Goal: Transaction & Acquisition: Obtain resource

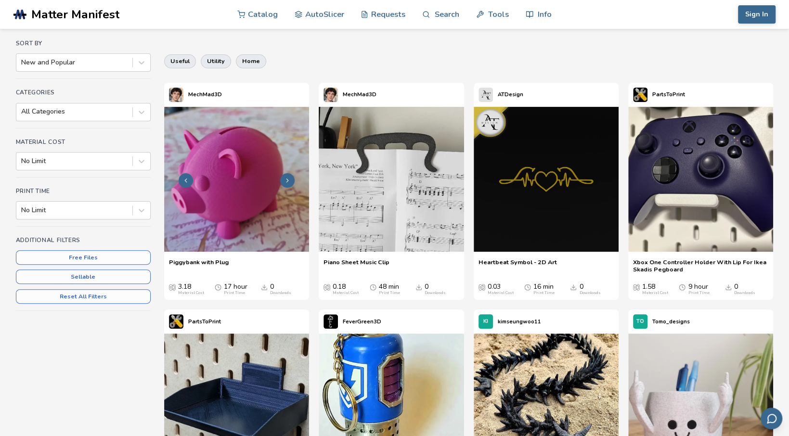
scroll to position [77, 0]
click at [714, 151] on img at bounding box center [700, 179] width 145 height 145
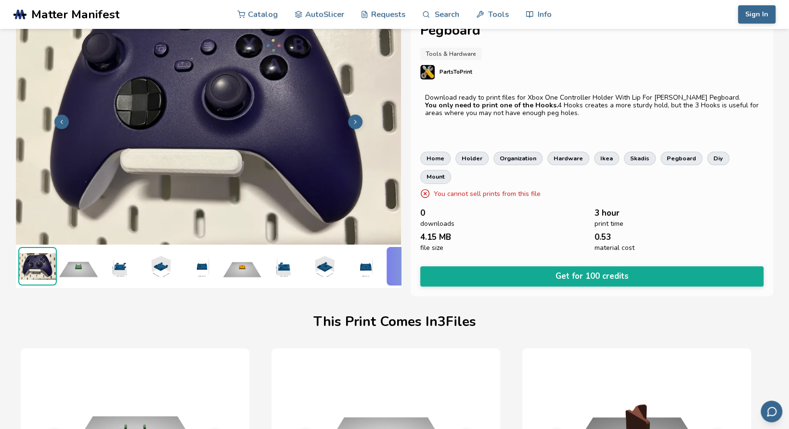
scroll to position [0, 4]
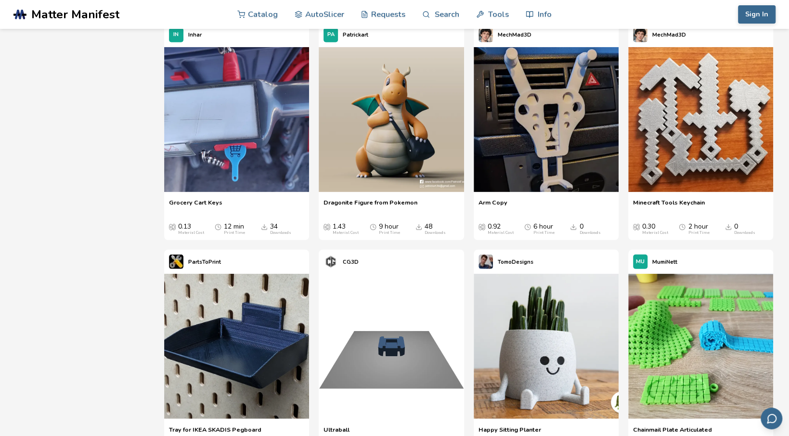
scroll to position [1703, 0]
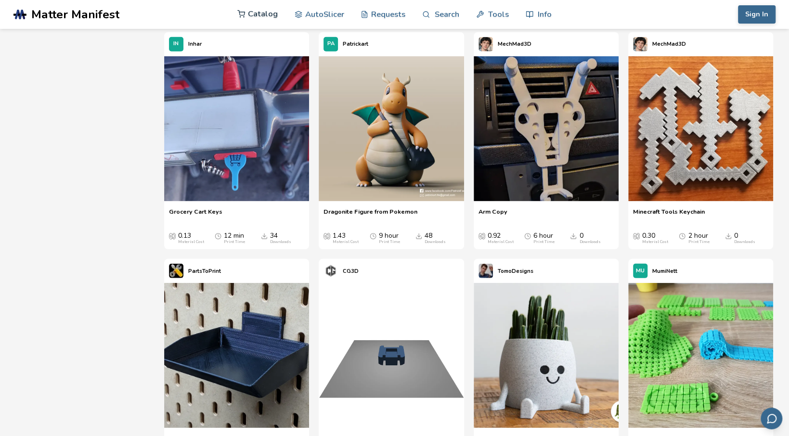
click at [264, 13] on link "Catalog" at bounding box center [257, 14] width 40 height 29
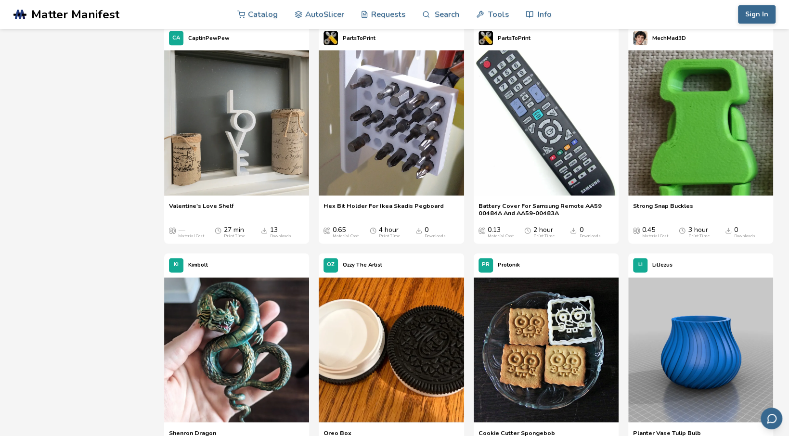
scroll to position [5527, 0]
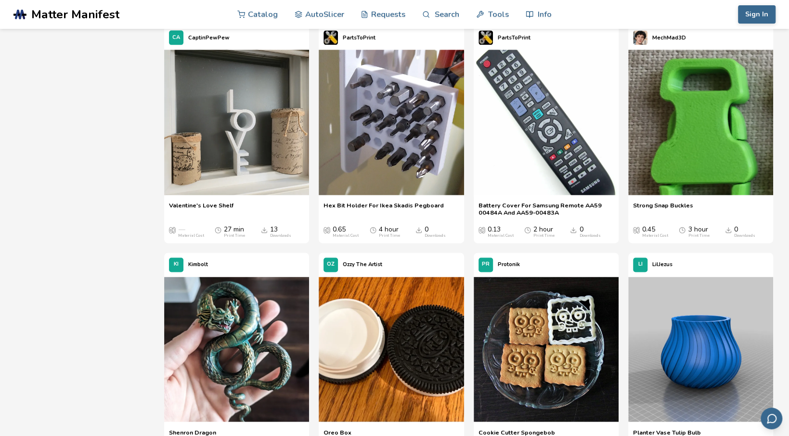
click at [374, 194] on img at bounding box center [391, 122] width 145 height 145
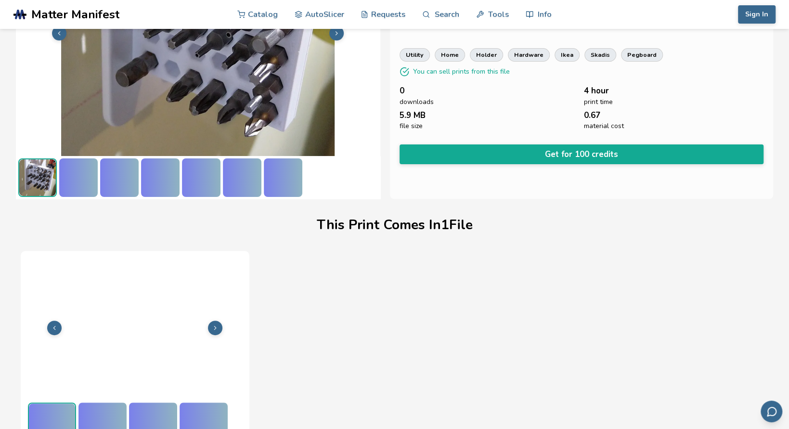
scroll to position [138, 0]
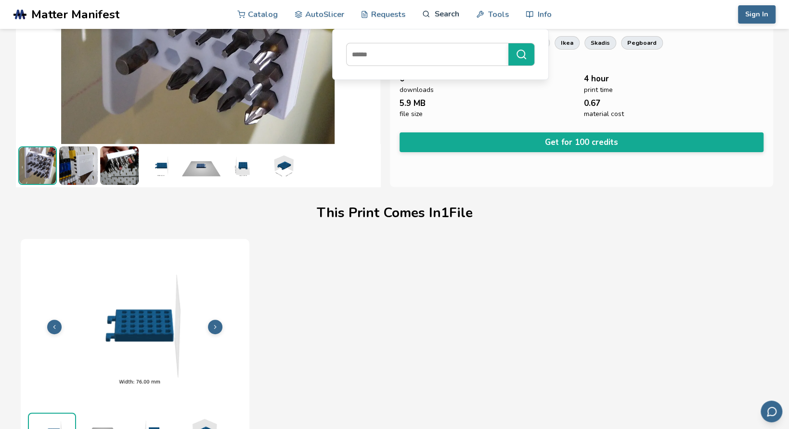
click at [450, 16] on link "Search" at bounding box center [440, 14] width 37 height 29
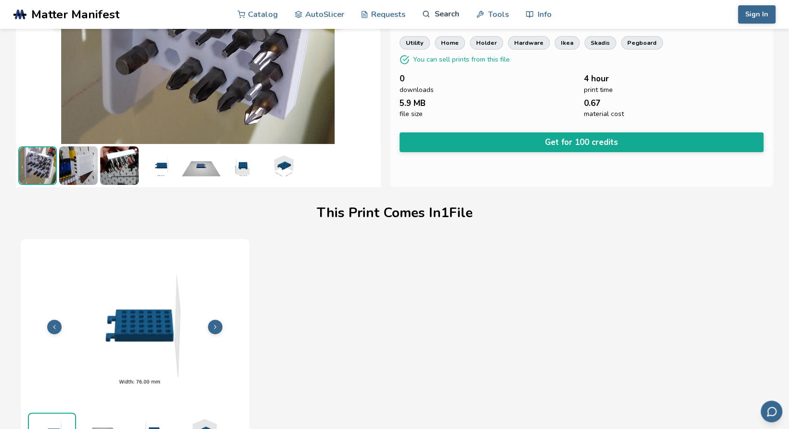
click at [450, 16] on link "Search" at bounding box center [440, 14] width 37 height 29
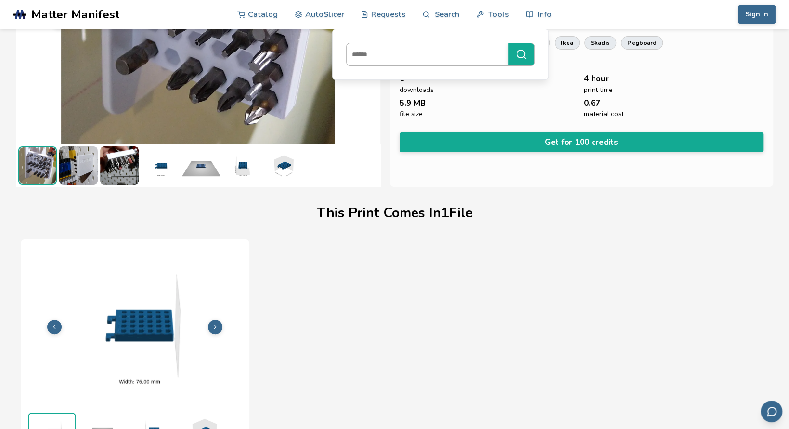
click at [400, 62] on input at bounding box center [424, 54] width 157 height 17
type input "******"
click at [508, 43] on button "******" at bounding box center [521, 54] width 26 height 22
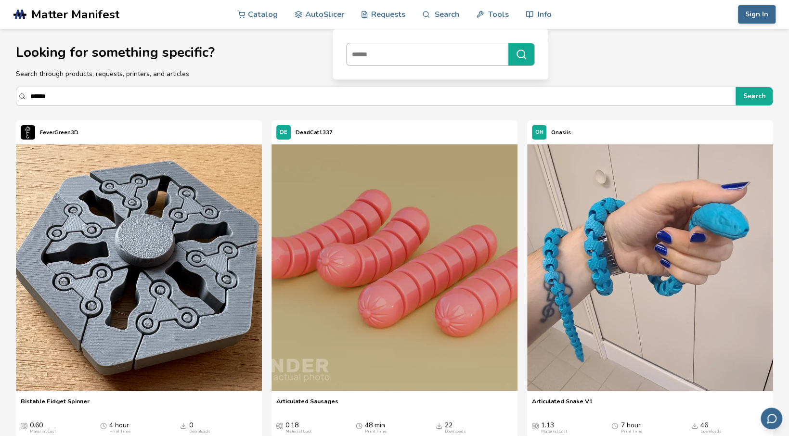
click at [393, 48] on input at bounding box center [424, 54] width 157 height 17
type input "*******"
click at [508, 43] on button "*******" at bounding box center [521, 54] width 26 height 22
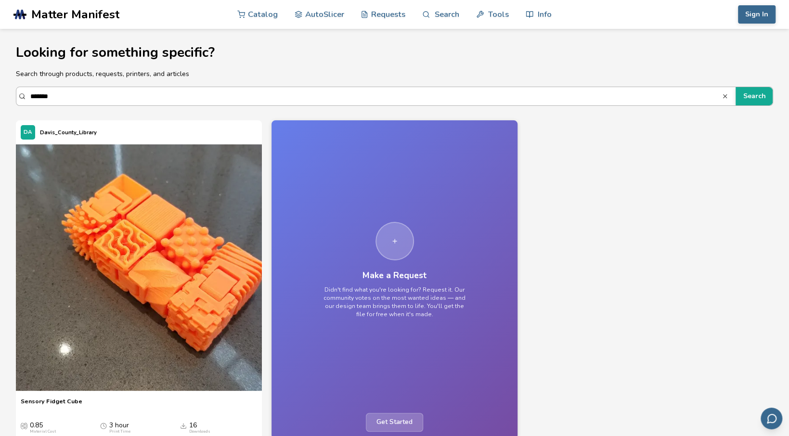
click at [77, 96] on input "******" at bounding box center [375, 96] width 691 height 17
drag, startPoint x: 77, startPoint y: 96, endPoint x: -14, endPoint y: 102, distance: 91.6
click at [0, 102] on html ".cls-1, .cls-2, .cls-3 { stroke-width: 0px; } .cls-2 { fill: #1d1e56; } .cls-3 …" at bounding box center [394, 218] width 789 height 436
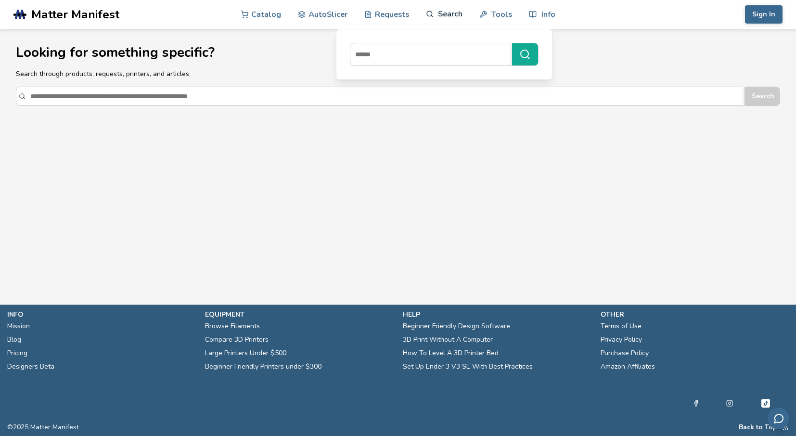
click at [448, 10] on link "Search" at bounding box center [444, 14] width 37 height 29
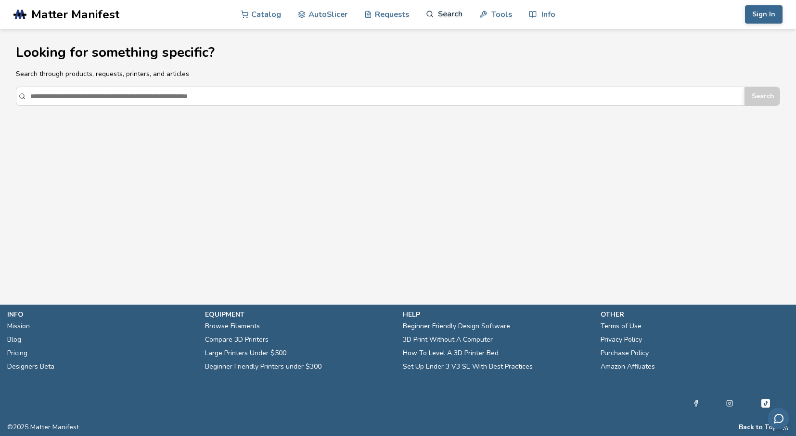
click at [448, 10] on link "Search" at bounding box center [444, 14] width 37 height 29
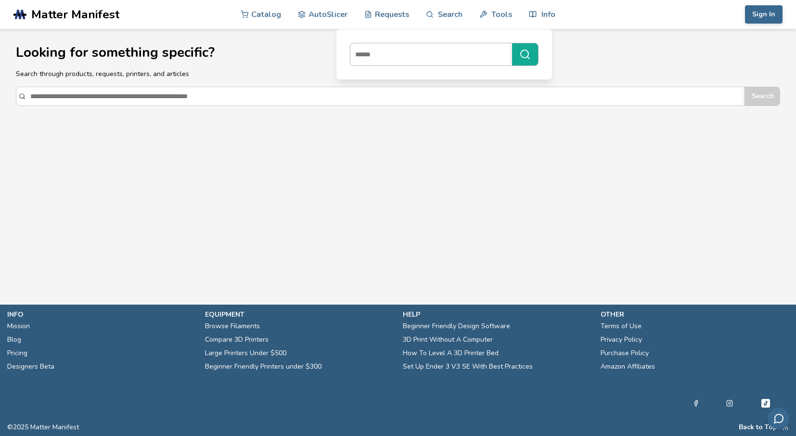
click at [412, 53] on input at bounding box center [428, 54] width 157 height 17
click at [438, 12] on link "Search" at bounding box center [444, 14] width 37 height 29
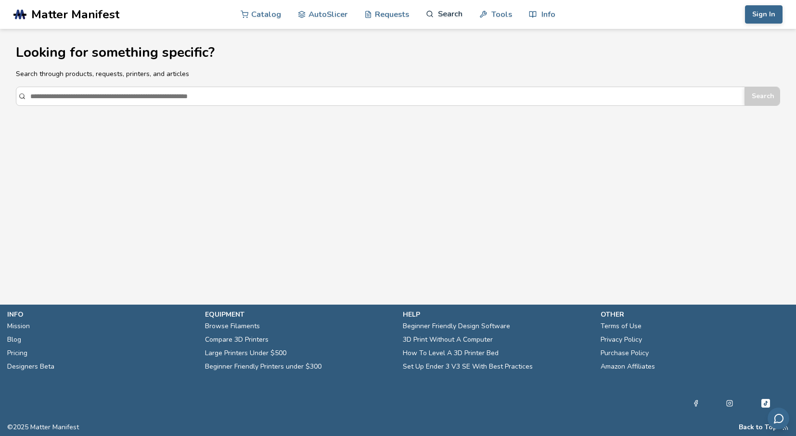
click at [447, 8] on link "Search" at bounding box center [444, 14] width 37 height 29
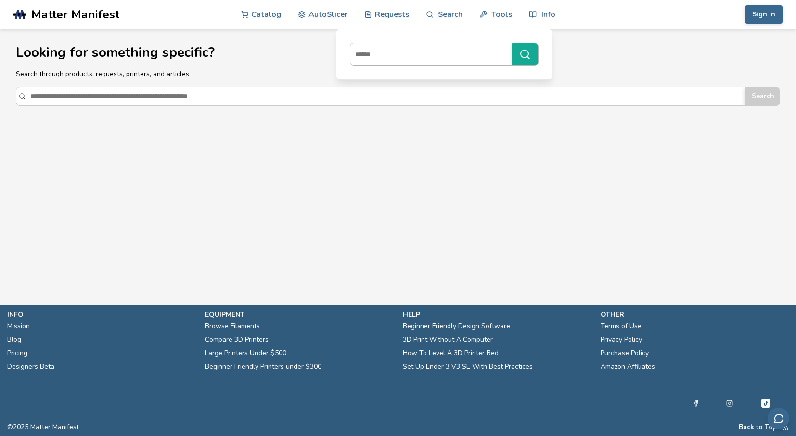
click at [413, 53] on input at bounding box center [428, 54] width 157 height 17
click at [512, 43] on button "******" at bounding box center [525, 54] width 26 height 22
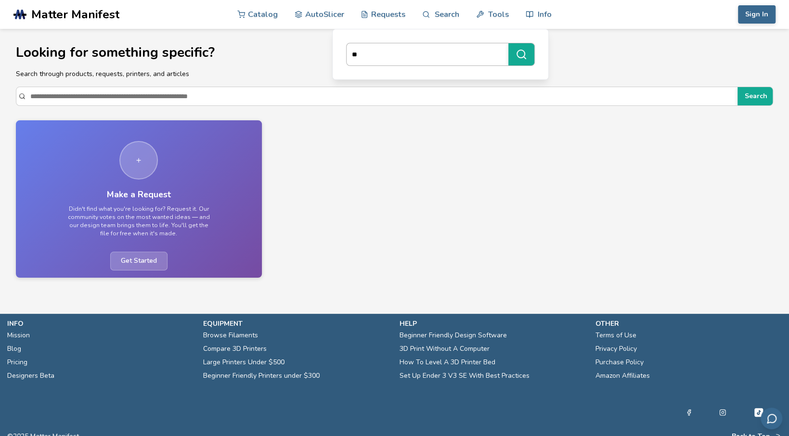
type input "*"
type input "******"
click at [508, 43] on button "******" at bounding box center [521, 54] width 26 height 22
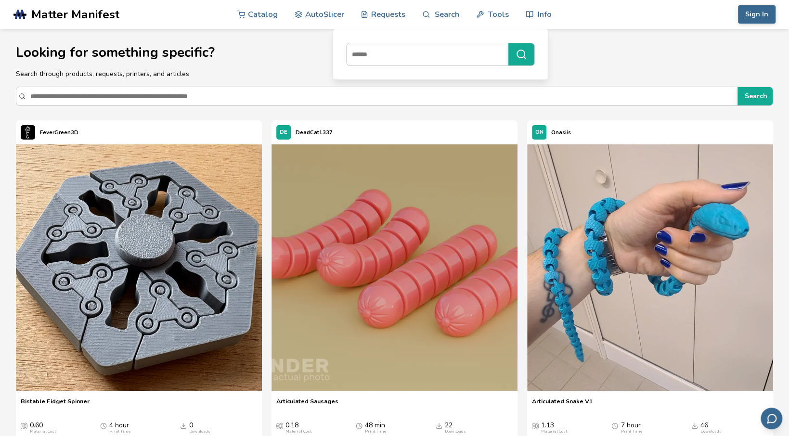
drag, startPoint x: 421, startPoint y: 59, endPoint x: 425, endPoint y: 39, distance: 20.8
click at [425, 39] on div at bounding box center [440, 54] width 202 height 37
type input "***"
click at [508, 43] on button "***" at bounding box center [521, 54] width 26 height 22
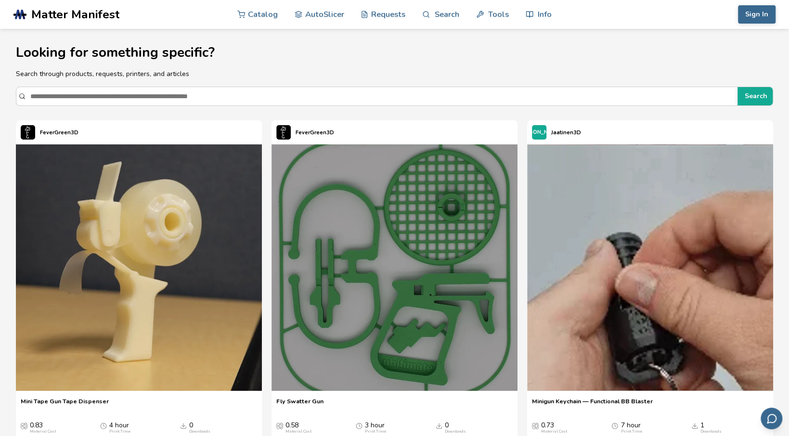
click at [66, 13] on span "Matter Manifest" at bounding box center [75, 14] width 88 height 13
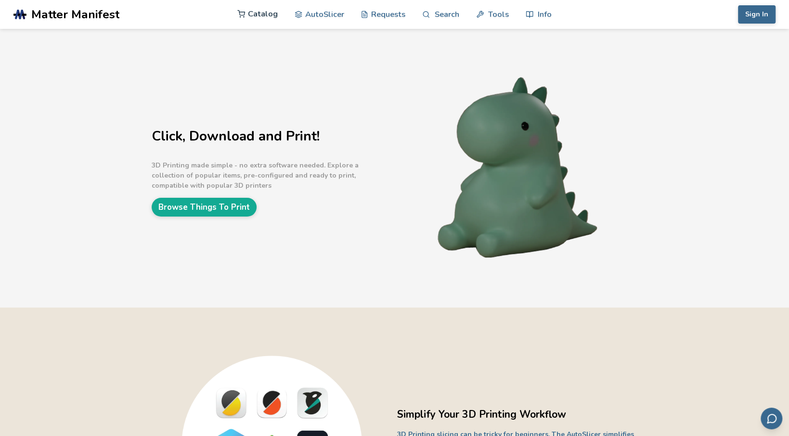
click at [261, 18] on link "Catalog" at bounding box center [257, 14] width 40 height 29
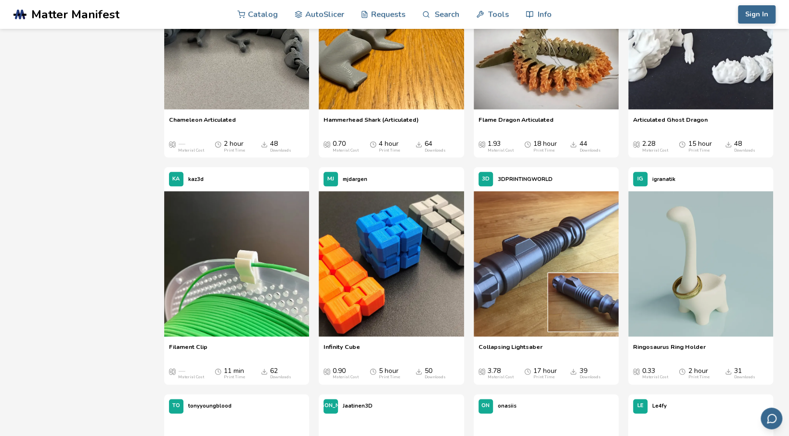
scroll to position [675, 0]
click at [565, 299] on img at bounding box center [545, 263] width 145 height 145
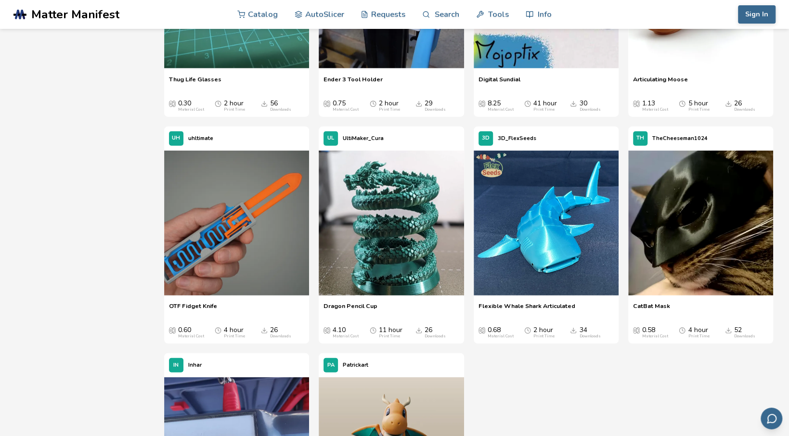
scroll to position [1355, 0]
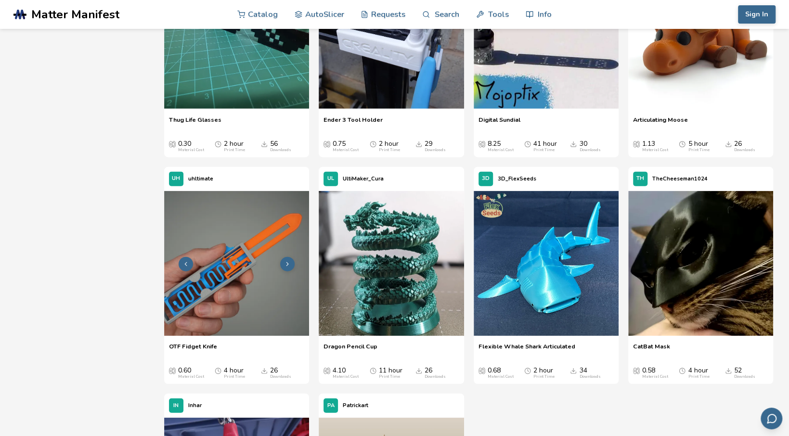
click at [266, 279] on img at bounding box center [236, 263] width 145 height 145
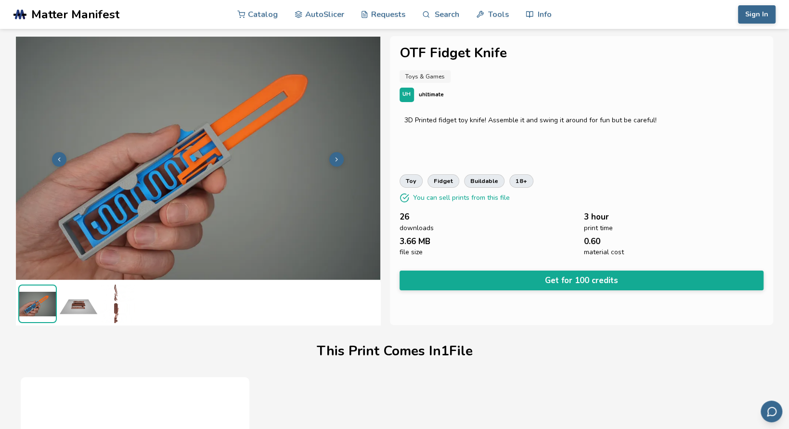
click at [337, 163] on button at bounding box center [336, 159] width 14 height 14
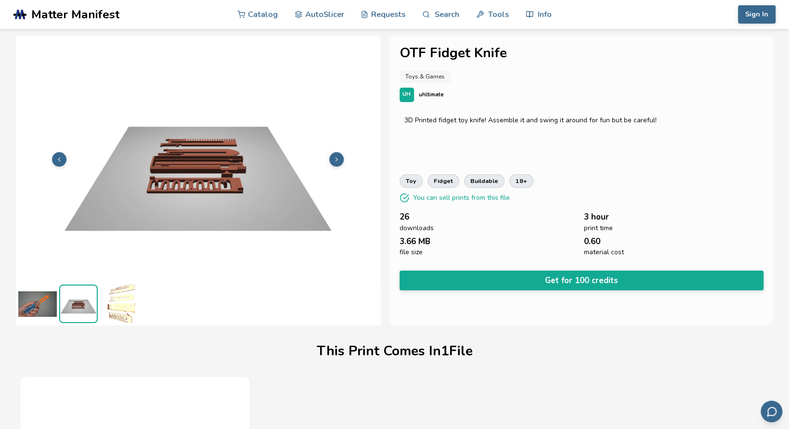
click at [337, 163] on button at bounding box center [336, 159] width 14 height 14
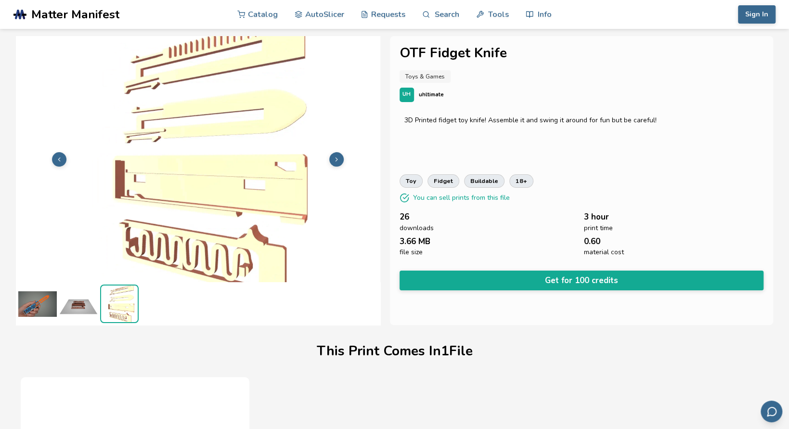
click at [337, 163] on button at bounding box center [336, 159] width 14 height 14
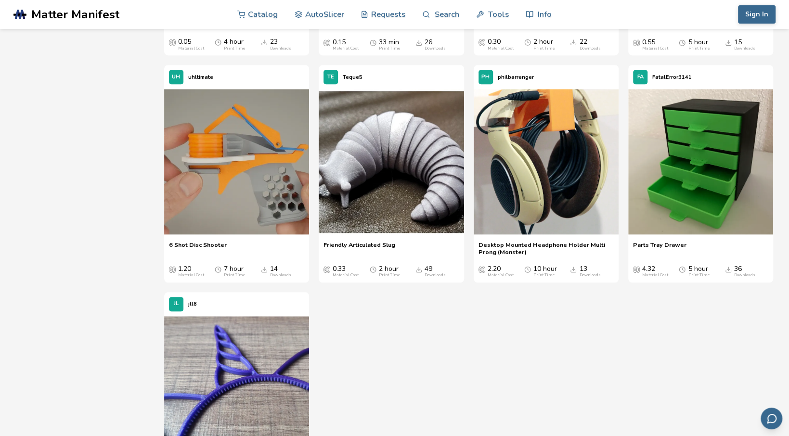
scroll to position [2818, 0]
click at [242, 161] on img at bounding box center [236, 161] width 145 height 145
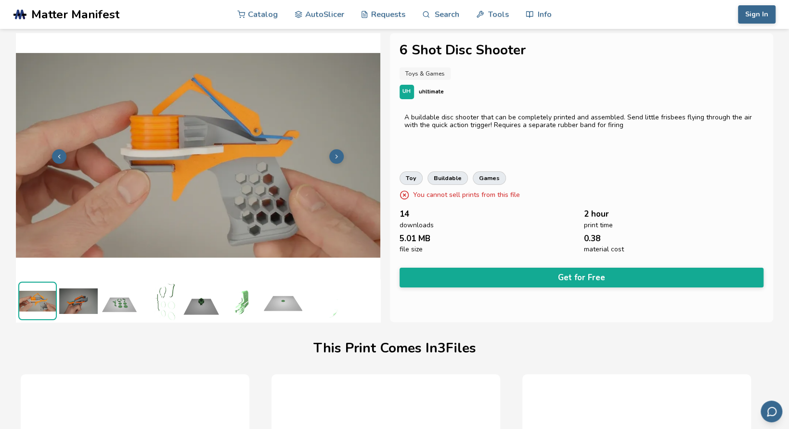
scroll to position [6, 4]
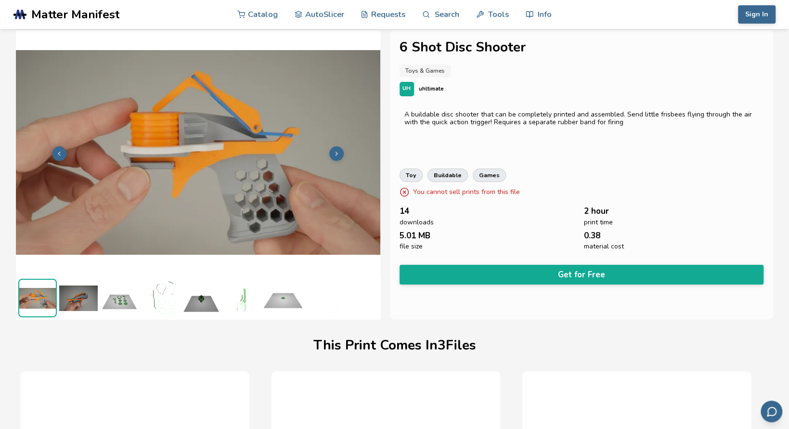
click at [336, 151] on button at bounding box center [336, 153] width 14 height 14
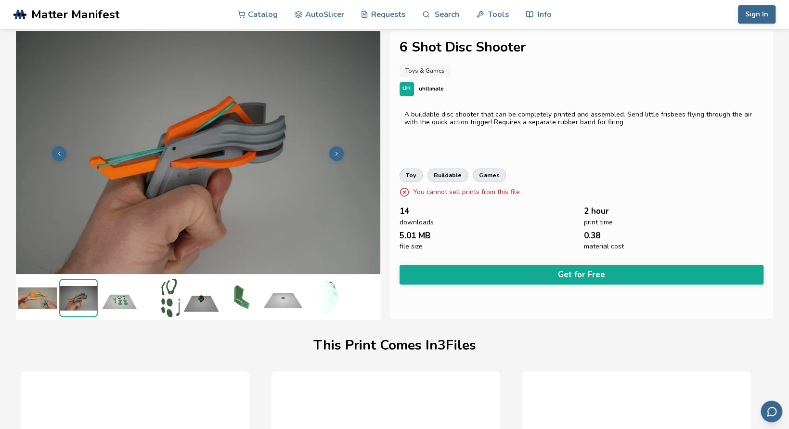
click at [336, 151] on icon at bounding box center [336, 153] width 7 height 7
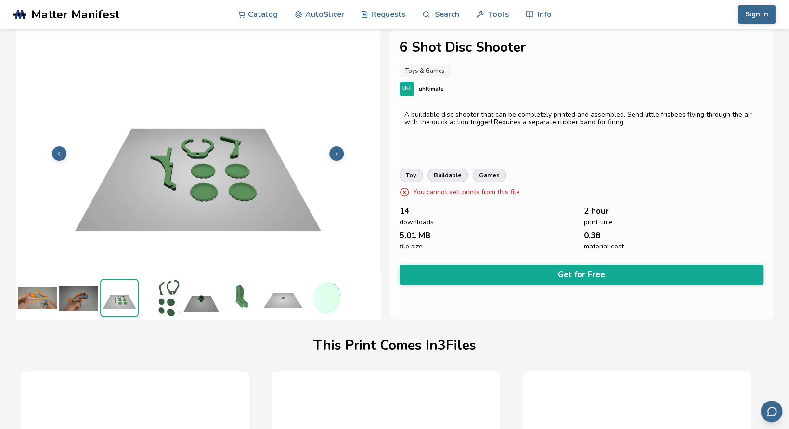
click at [336, 151] on icon at bounding box center [336, 153] width 7 height 7
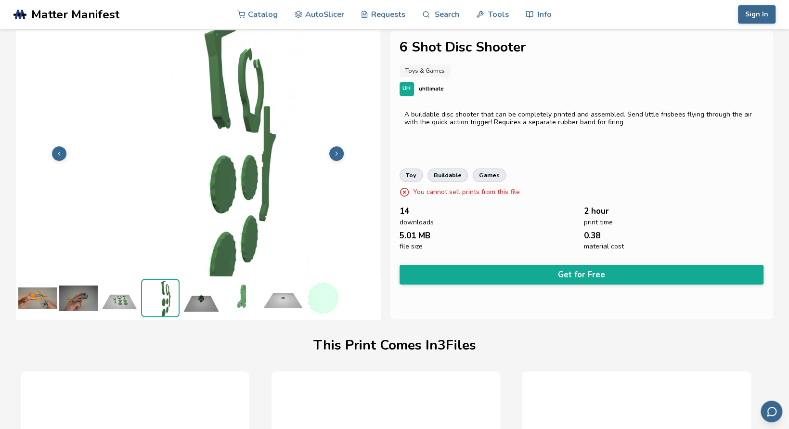
click at [336, 151] on icon at bounding box center [336, 153] width 7 height 7
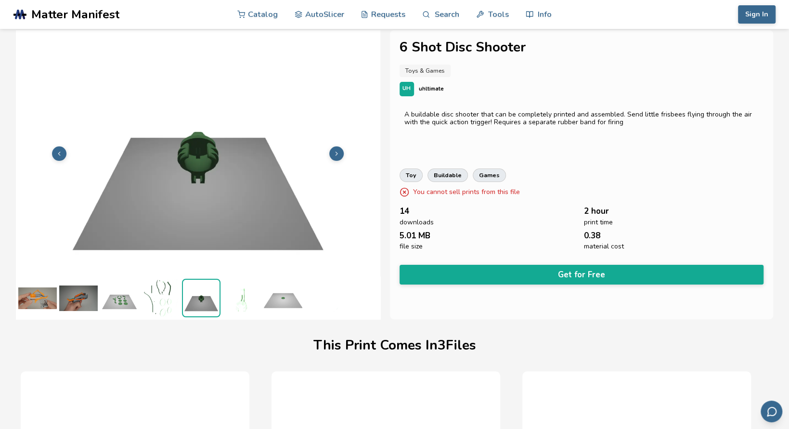
click at [336, 151] on icon at bounding box center [336, 153] width 7 height 7
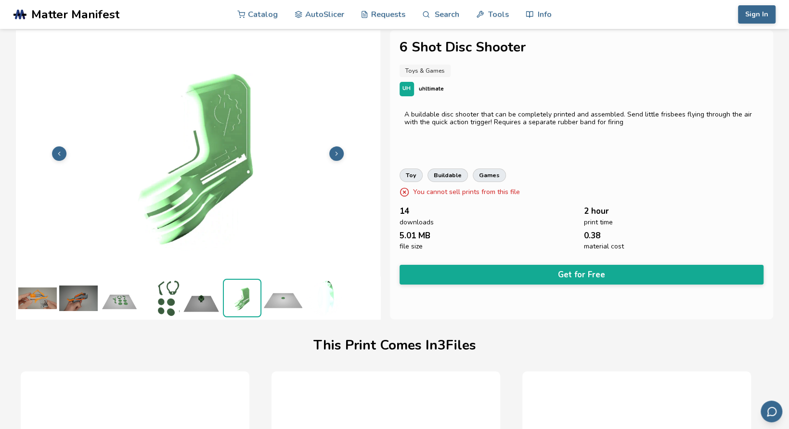
click at [336, 151] on icon at bounding box center [336, 153] width 7 height 7
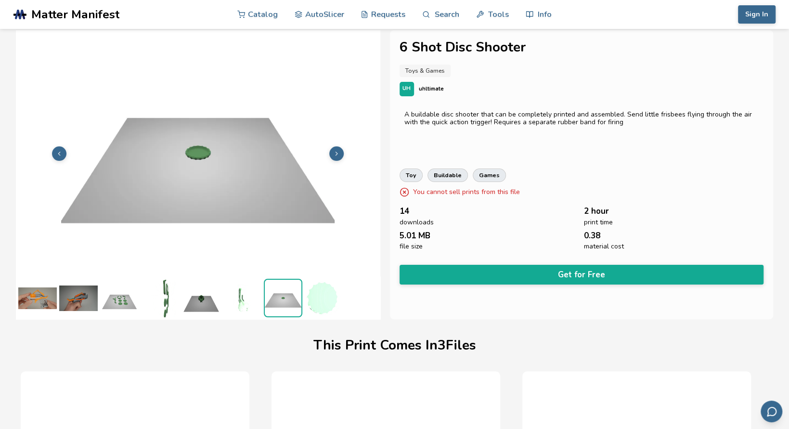
click at [336, 151] on icon at bounding box center [336, 153] width 7 height 7
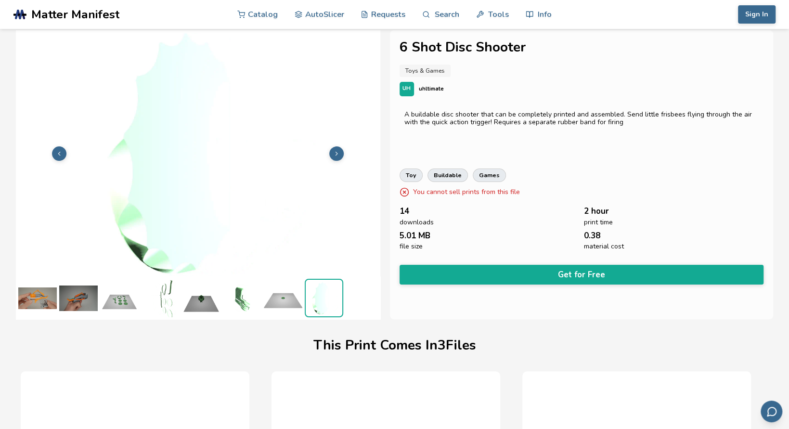
click at [336, 151] on icon at bounding box center [336, 153] width 7 height 7
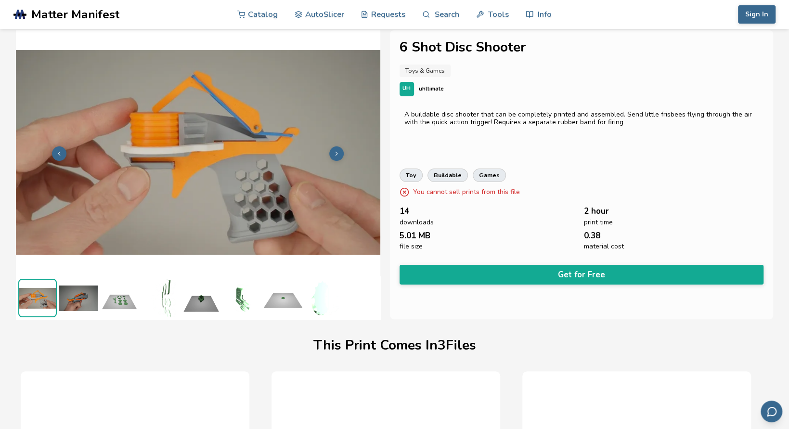
click at [336, 151] on icon at bounding box center [336, 153] width 7 height 7
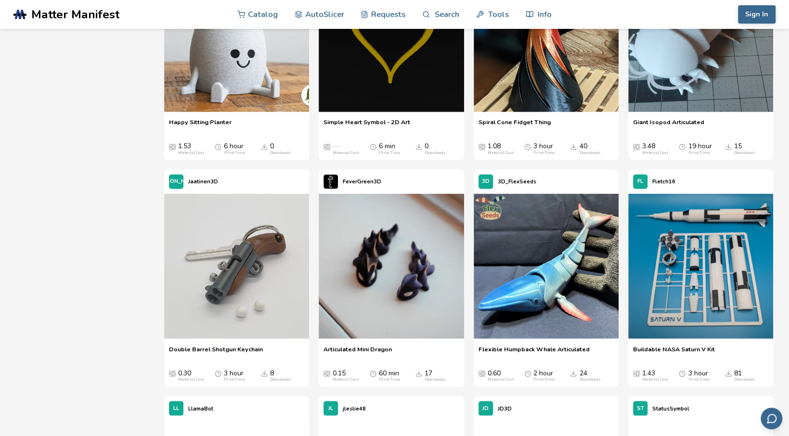
scroll to position [3400, 0]
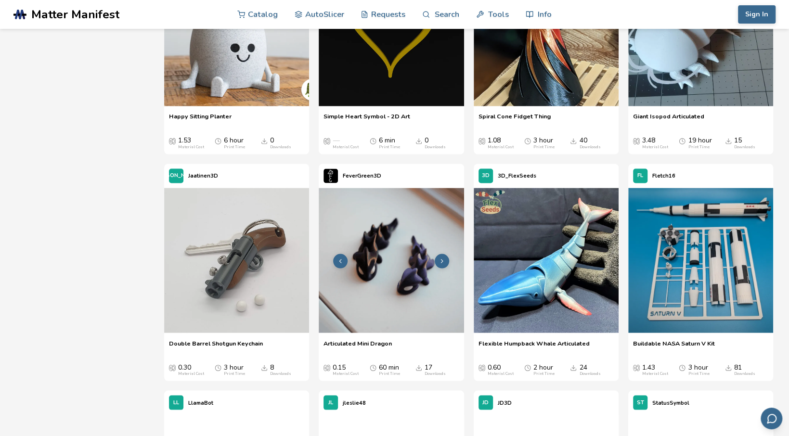
click at [386, 256] on img at bounding box center [391, 260] width 145 height 145
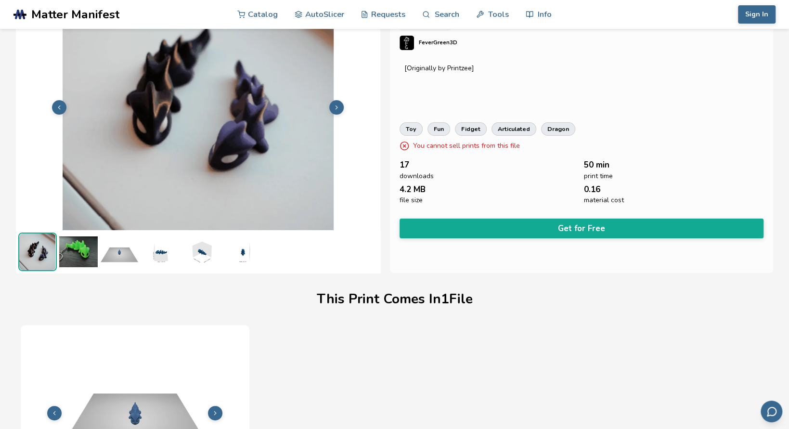
scroll to position [50, 0]
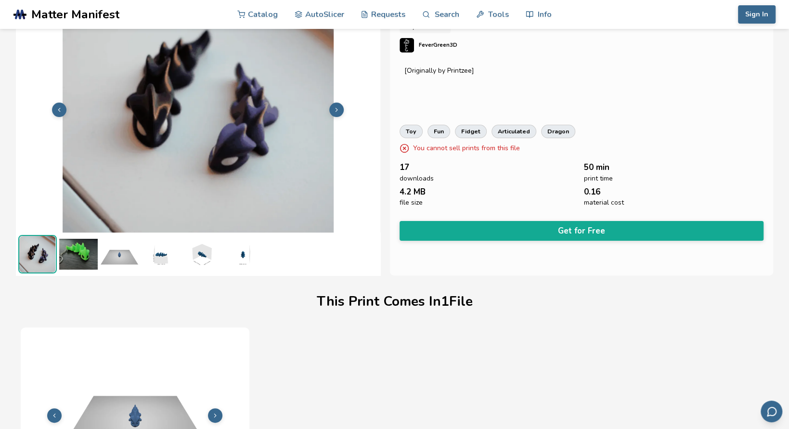
click at [339, 111] on icon at bounding box center [336, 109] width 7 height 7
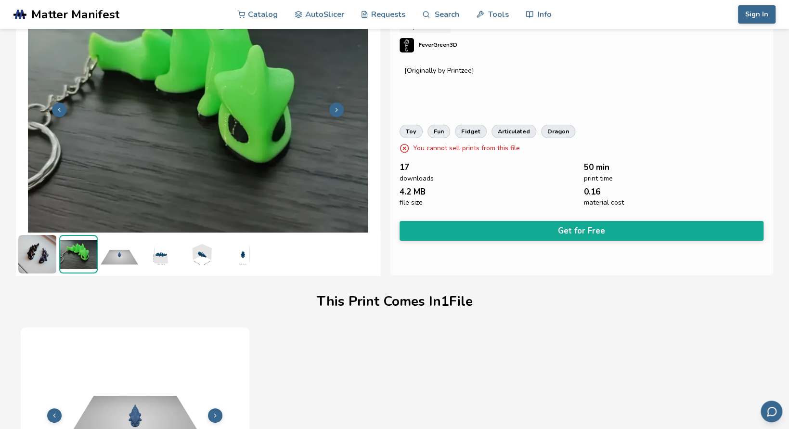
scroll to position [0, 0]
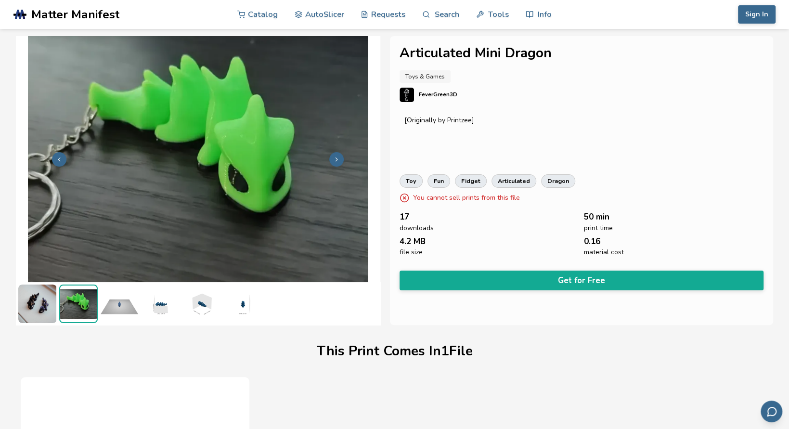
click at [337, 162] on button at bounding box center [336, 159] width 14 height 14
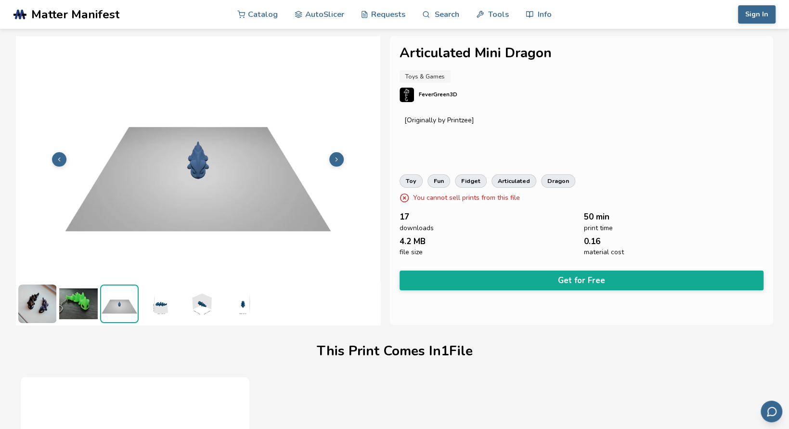
click at [337, 162] on button at bounding box center [336, 159] width 14 height 14
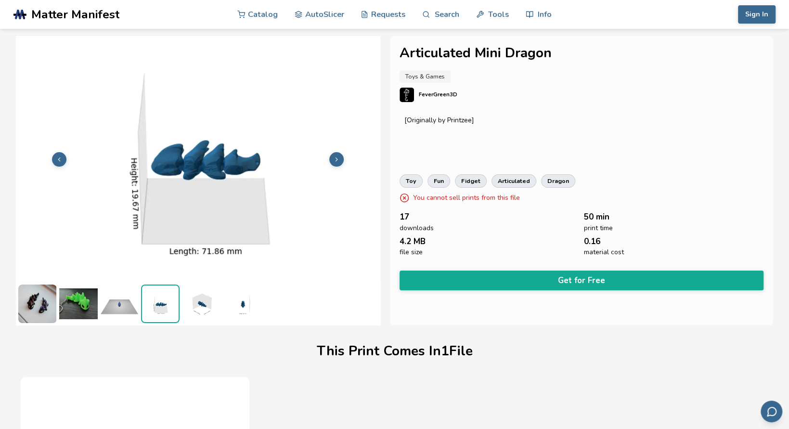
click at [337, 162] on button at bounding box center [336, 159] width 14 height 14
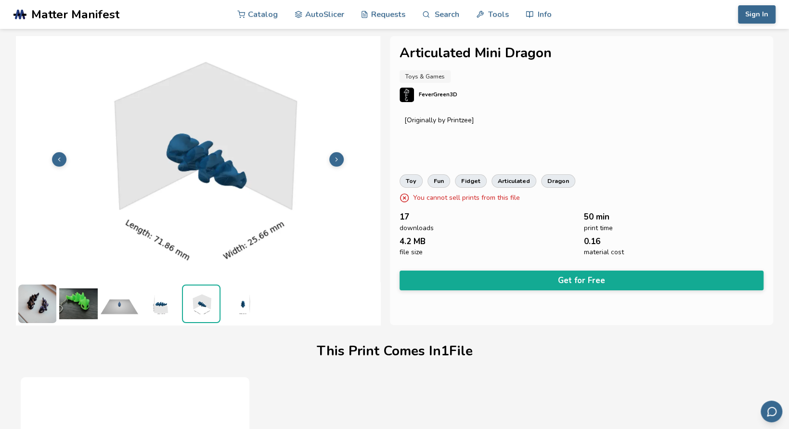
click at [337, 162] on button at bounding box center [336, 159] width 14 height 14
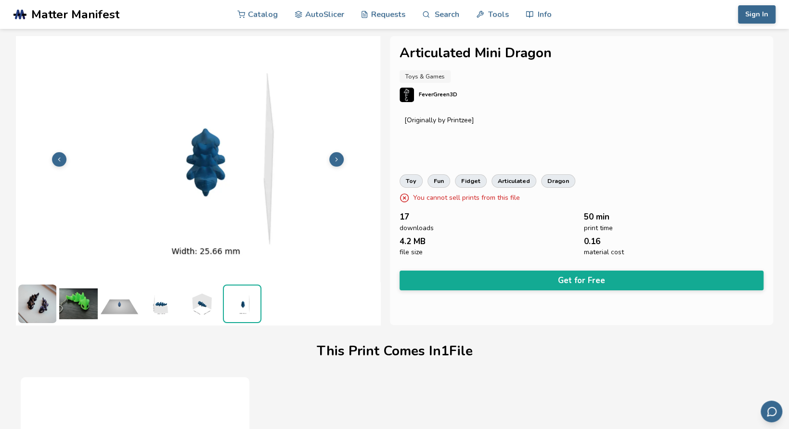
click at [337, 162] on button at bounding box center [336, 159] width 14 height 14
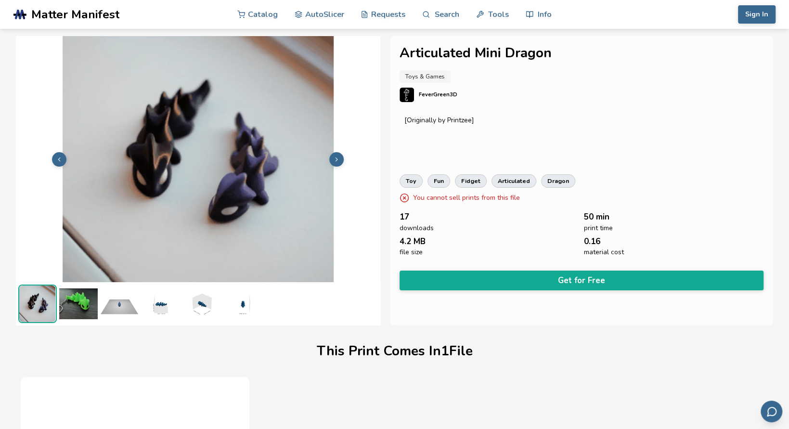
click at [337, 162] on button at bounding box center [336, 159] width 14 height 14
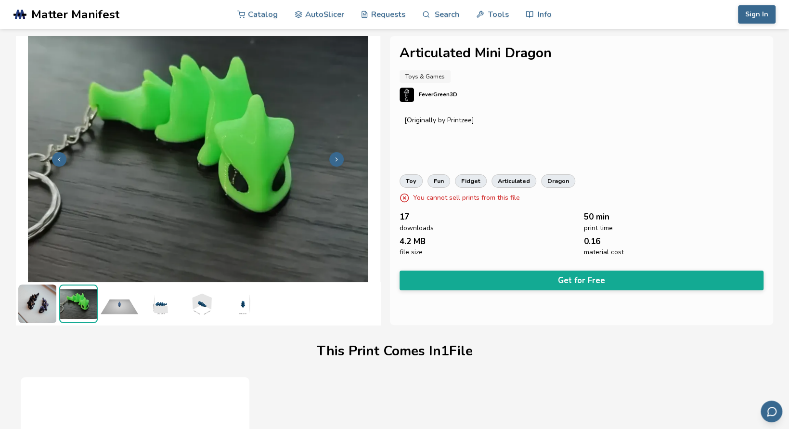
click at [337, 162] on button at bounding box center [336, 159] width 14 height 14
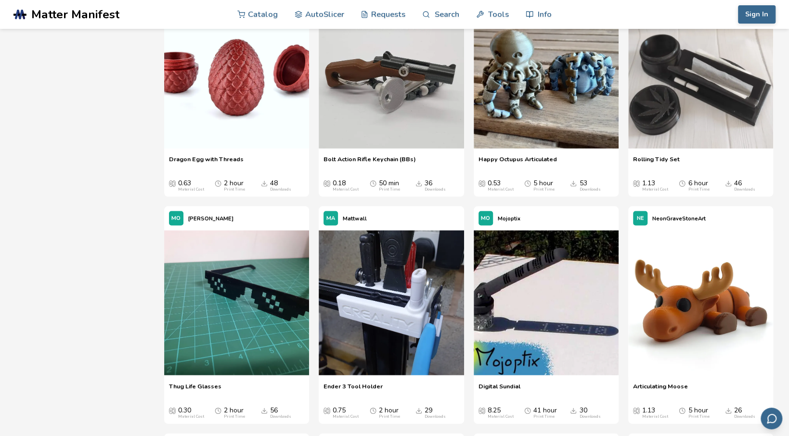
scroll to position [1089, 0]
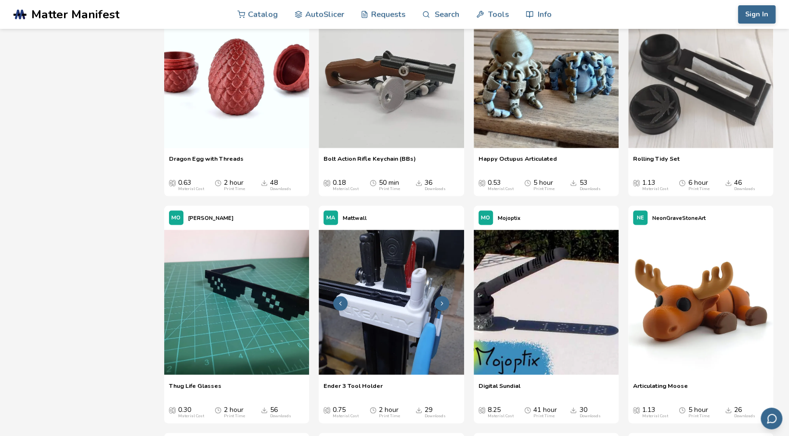
click at [382, 309] on img at bounding box center [391, 302] width 145 height 145
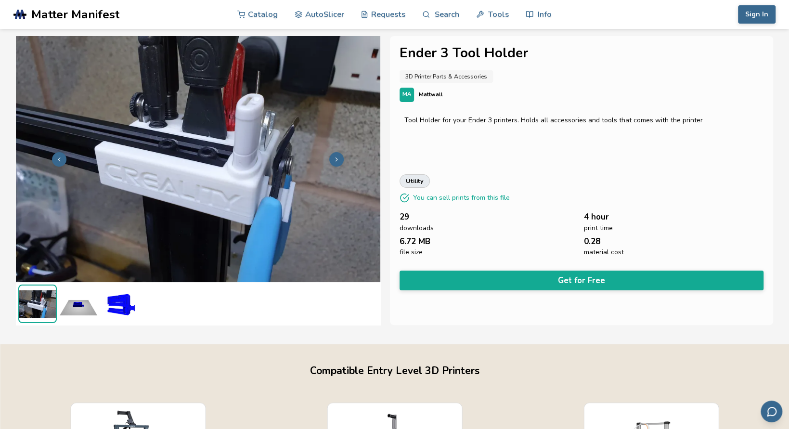
scroll to position [0, 3]
click at [339, 154] on button at bounding box center [336, 159] width 14 height 14
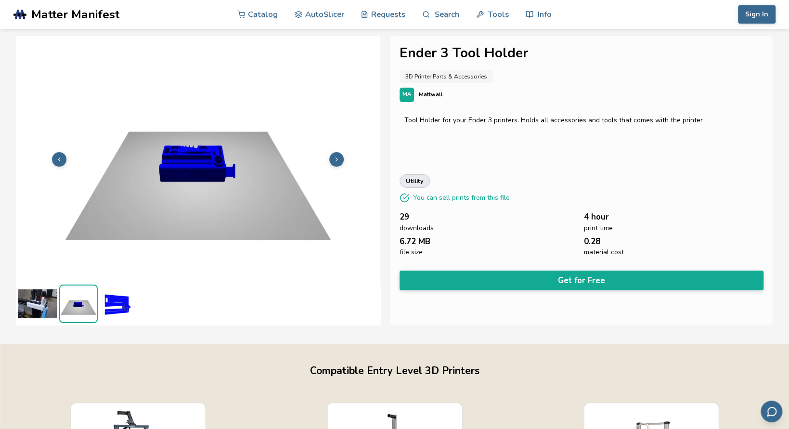
scroll to position [0, 0]
click at [343, 160] on button at bounding box center [336, 159] width 14 height 14
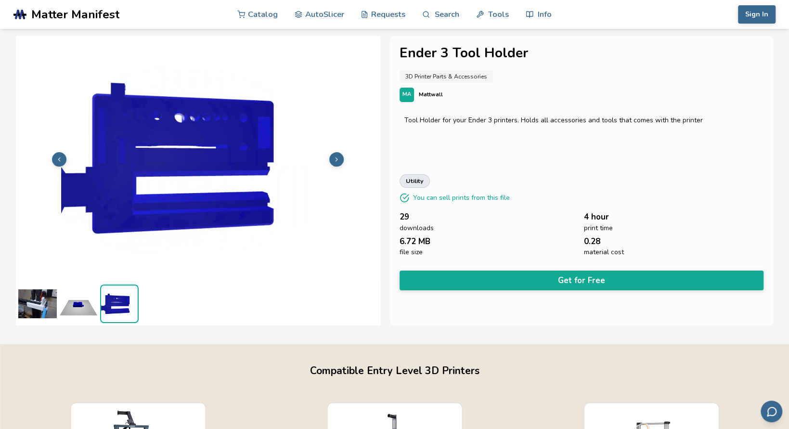
click at [343, 160] on button at bounding box center [336, 159] width 14 height 14
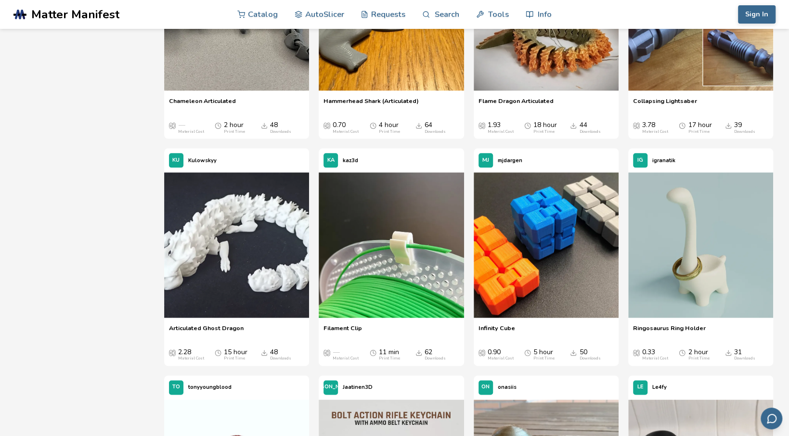
scroll to position [687, 0]
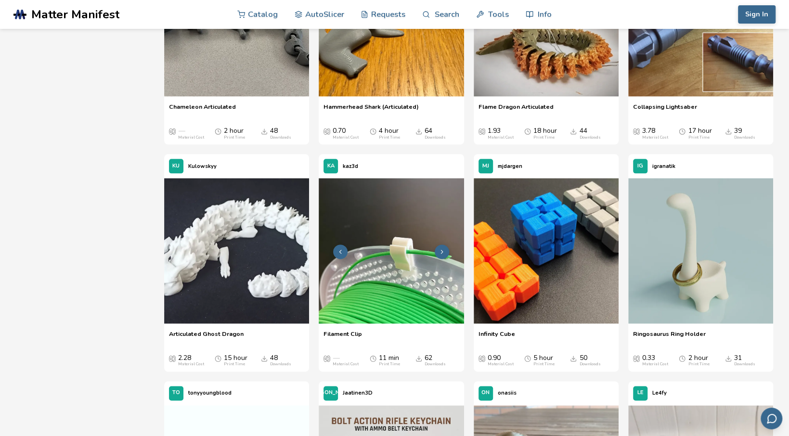
click at [390, 246] on img at bounding box center [391, 250] width 145 height 145
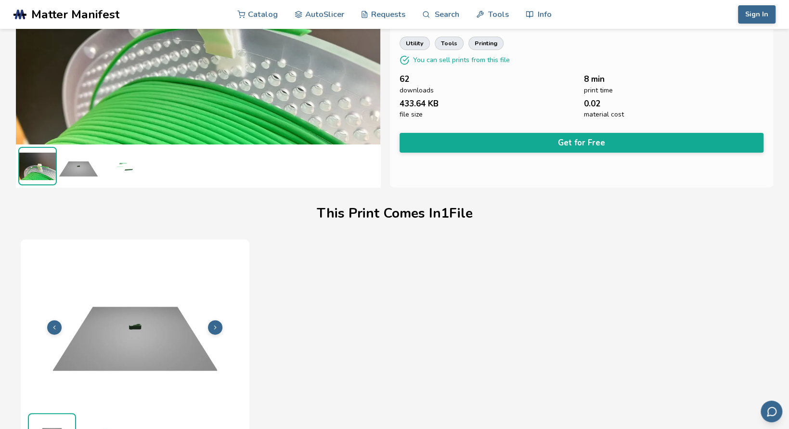
scroll to position [138, 0]
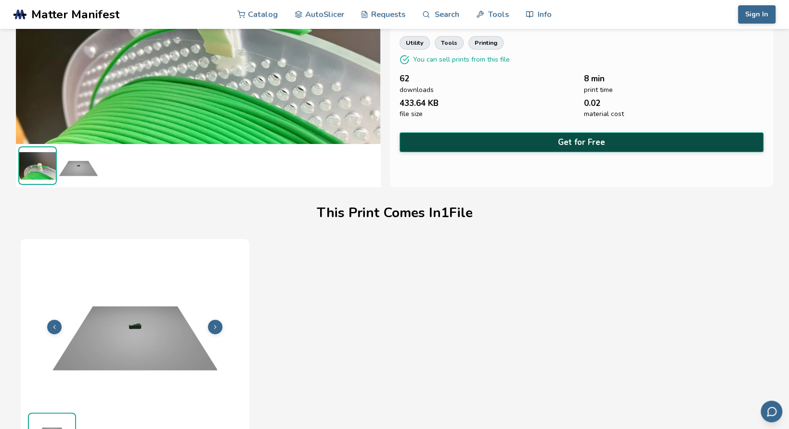
click at [590, 137] on button "Get for Free" at bounding box center [581, 142] width 364 height 20
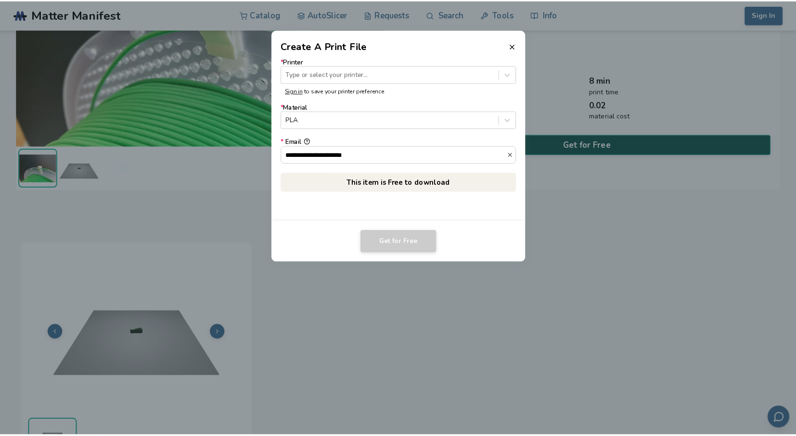
scroll to position [137, 0]
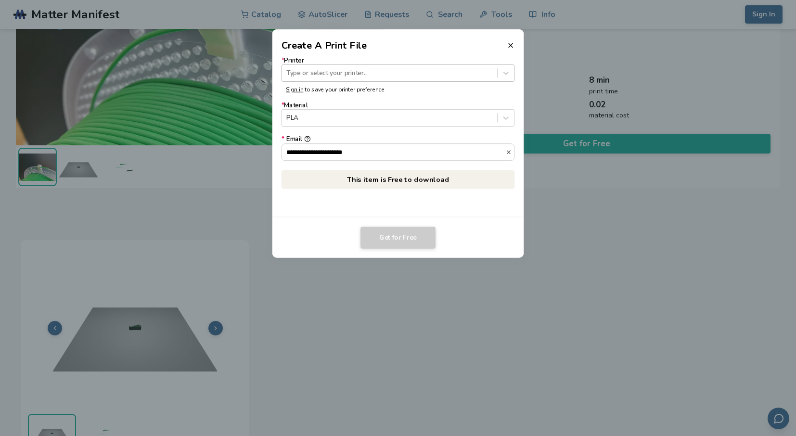
click at [356, 77] on div at bounding box center [389, 72] width 206 height 9
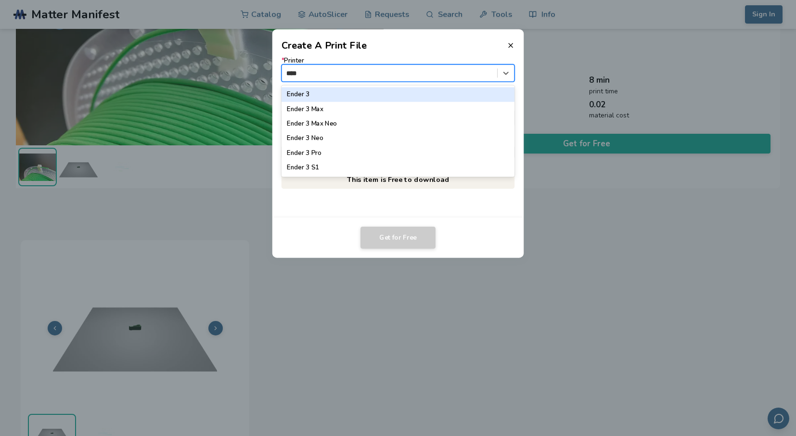
type input "*****"
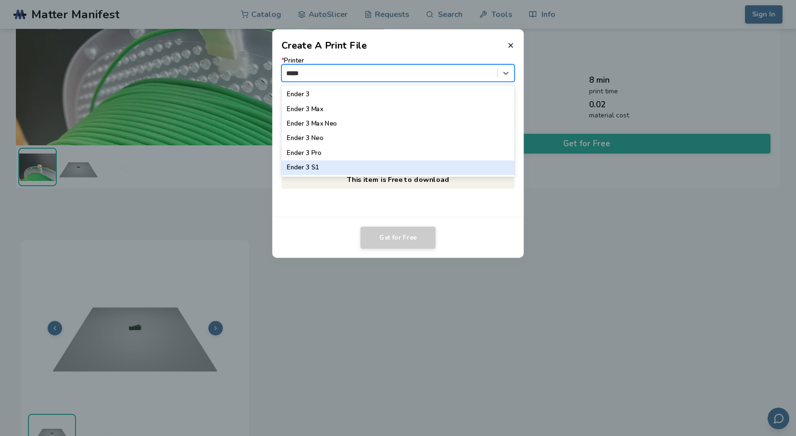
click at [314, 165] on div "Ender 3 S1" at bounding box center [397, 168] width 233 height 14
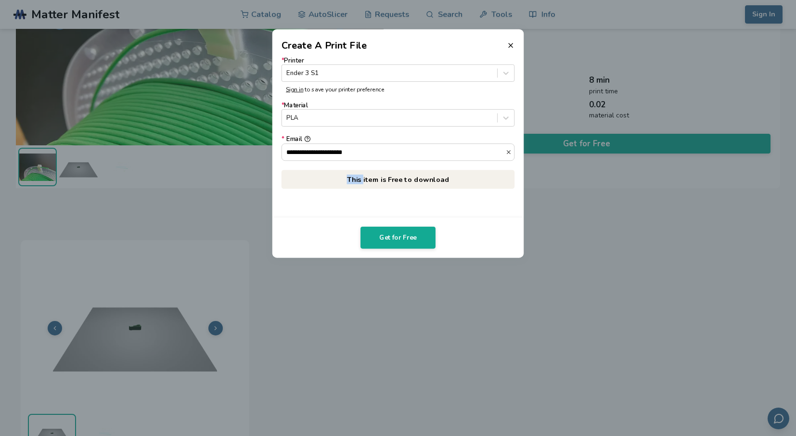
click at [314, 165] on div "**********" at bounding box center [397, 122] width 233 height 131
click at [388, 70] on div at bounding box center [389, 72] width 206 height 9
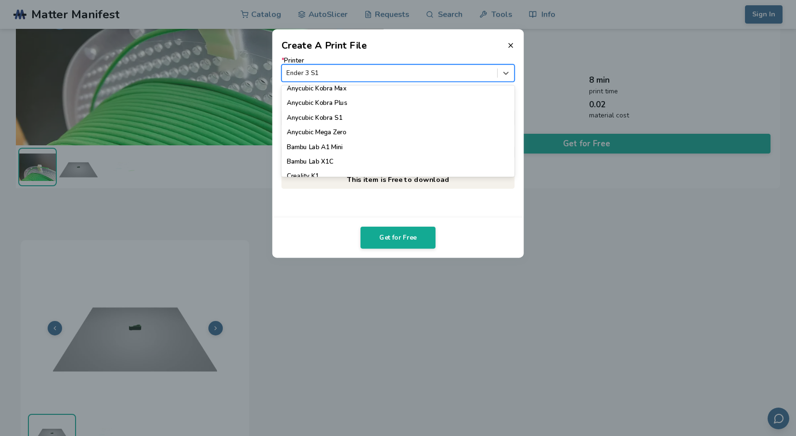
scroll to position [177, 0]
click at [385, 71] on div at bounding box center [389, 72] width 206 height 9
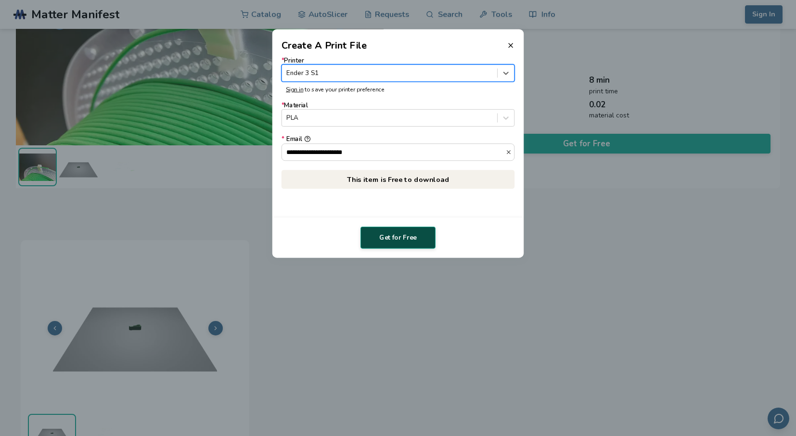
click at [386, 231] on button "Get for Free" at bounding box center [397, 238] width 75 height 22
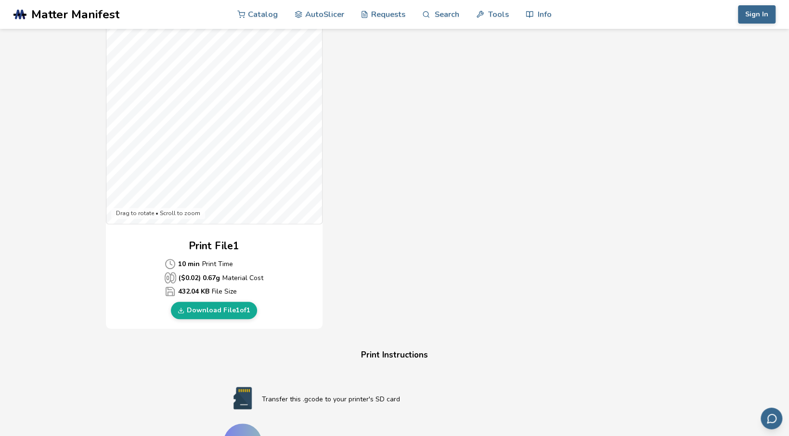
scroll to position [267, 0]
click at [240, 306] on link "Download File 1 of 1" at bounding box center [214, 309] width 86 height 17
